Goal: Information Seeking & Learning: Learn about a topic

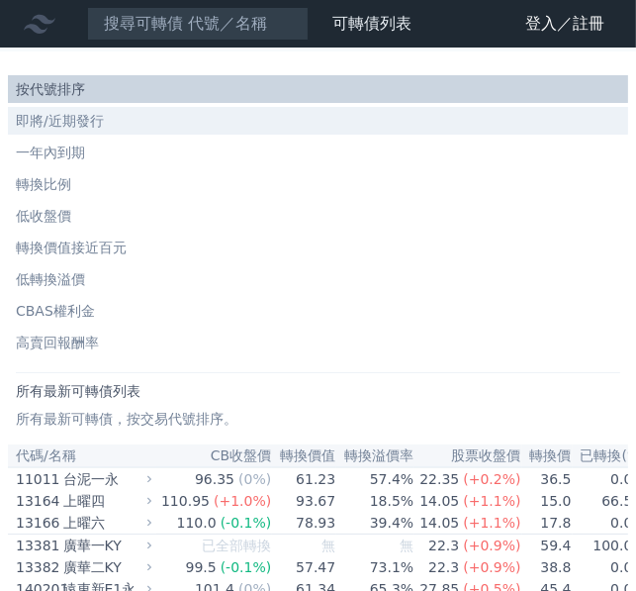
click at [41, 130] on li "即將/近期發行" at bounding box center [318, 121] width 620 height 20
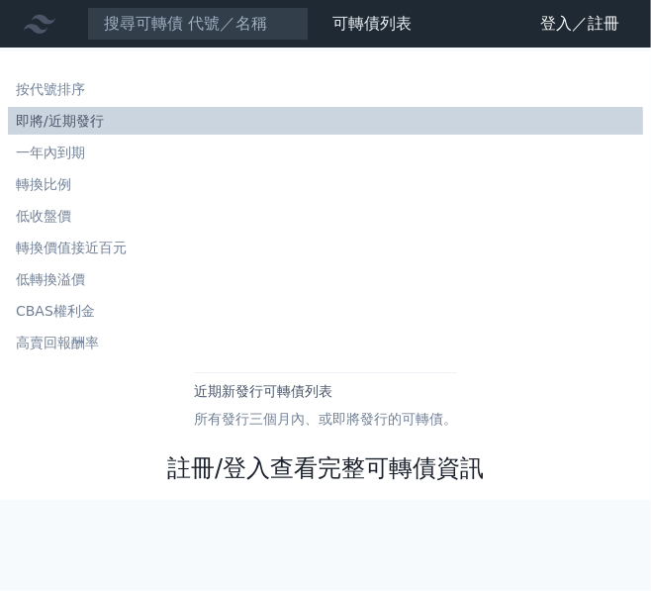
click at [330, 469] on link "註冊/登入查看完整可轉債資訊" at bounding box center [325, 468] width 317 height 32
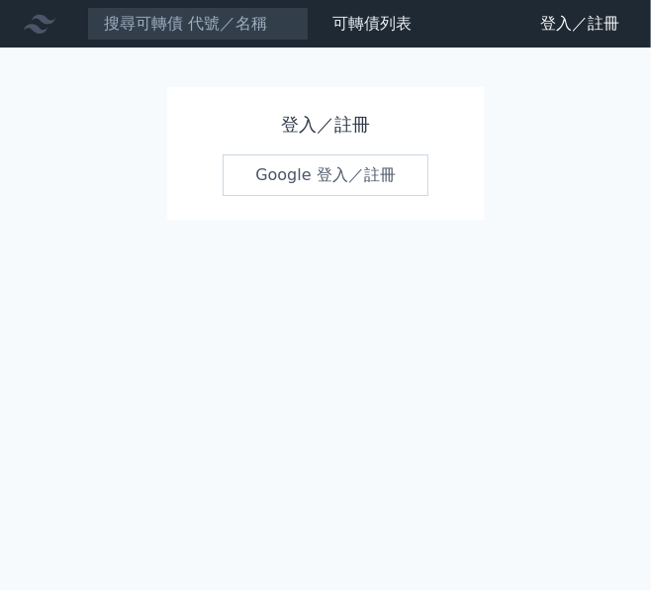
click at [338, 182] on link "Google 登入／註冊" at bounding box center [326, 175] width 206 height 42
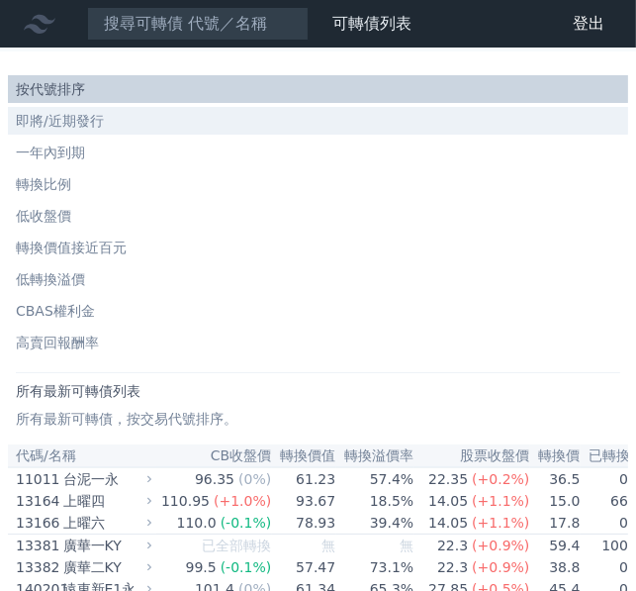
click at [76, 125] on li "即將/近期發行" at bounding box center [318, 121] width 620 height 20
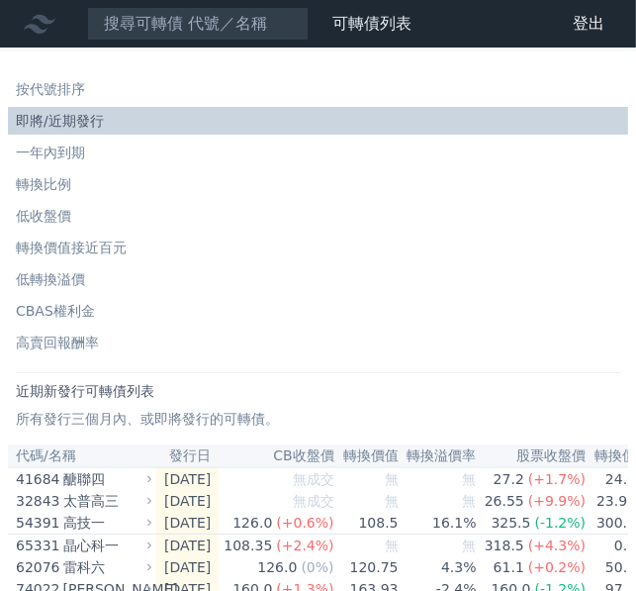
click at [294, 403] on div "近期新發行可轉債列表 所有發行三個月內、或即將發行的可轉債。" at bounding box center [318, 400] width 604 height 56
